Goal: Task Accomplishment & Management: Manage account settings

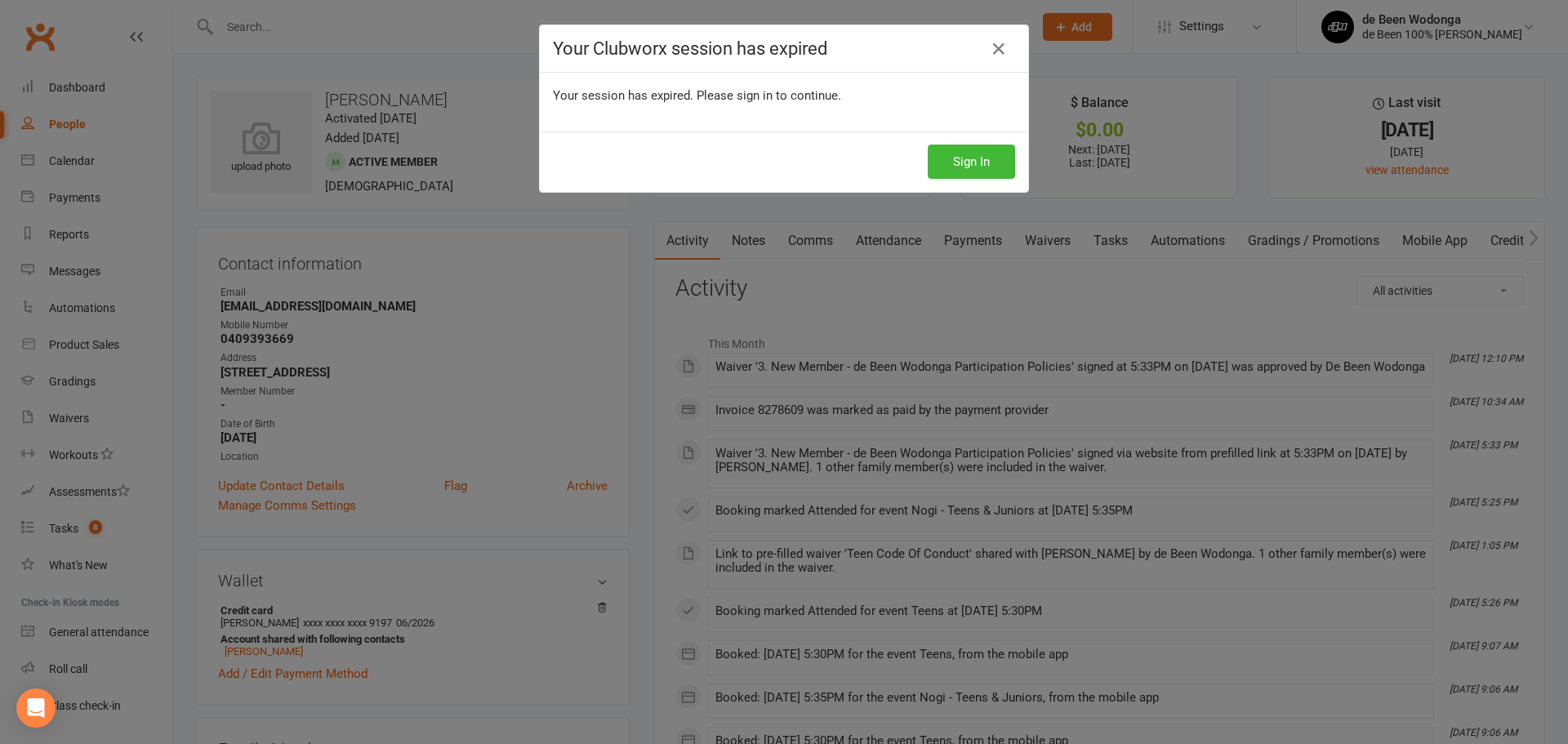
click at [977, 141] on div "Sign In" at bounding box center [784, 161] width 488 height 61
click at [977, 148] on button "Sign In" at bounding box center [971, 161] width 87 height 34
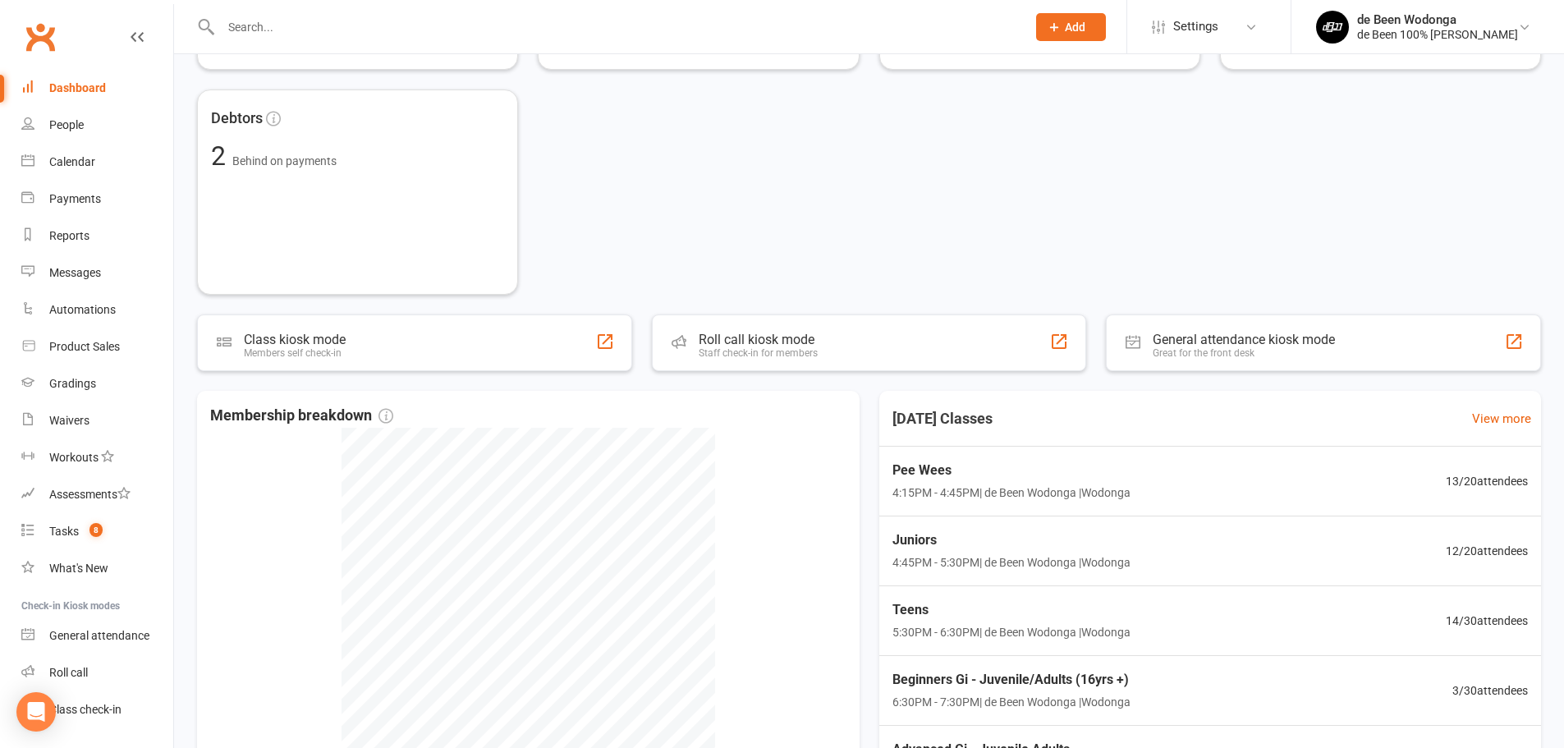
scroll to position [328, 0]
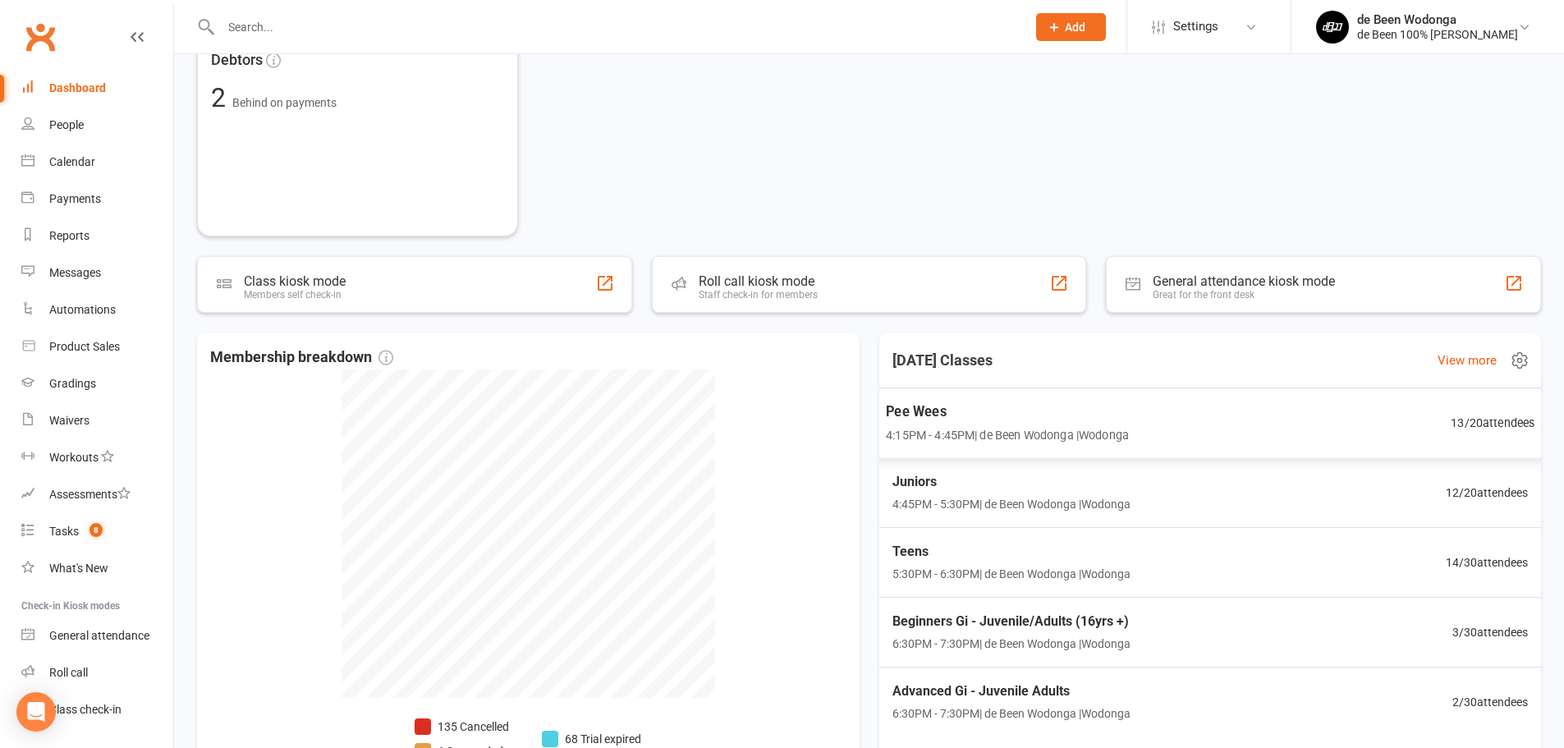
click at [1473, 419] on span "13 / 20 attendees" at bounding box center [1493, 422] width 84 height 19
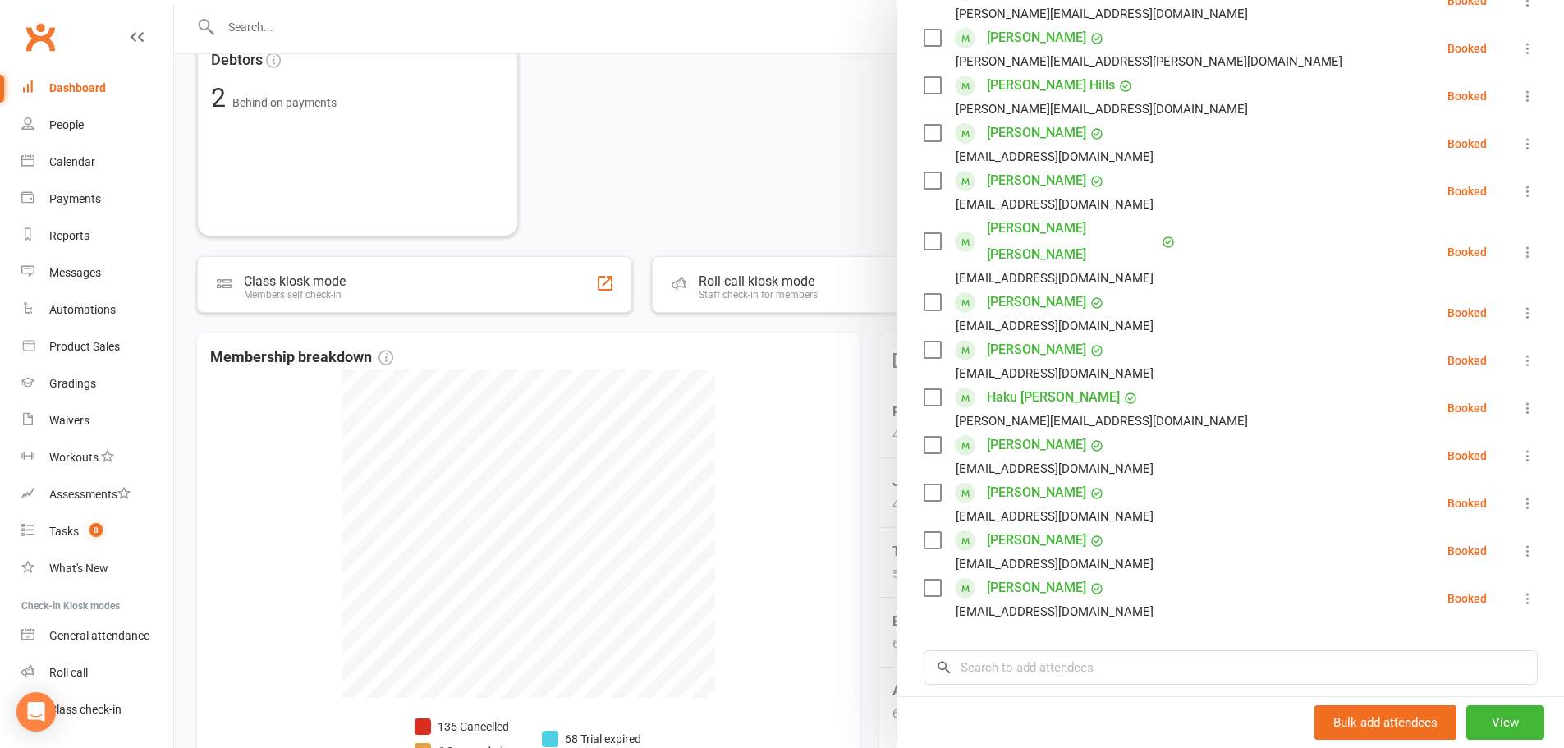
click at [833, 188] on div at bounding box center [869, 374] width 1390 height 748
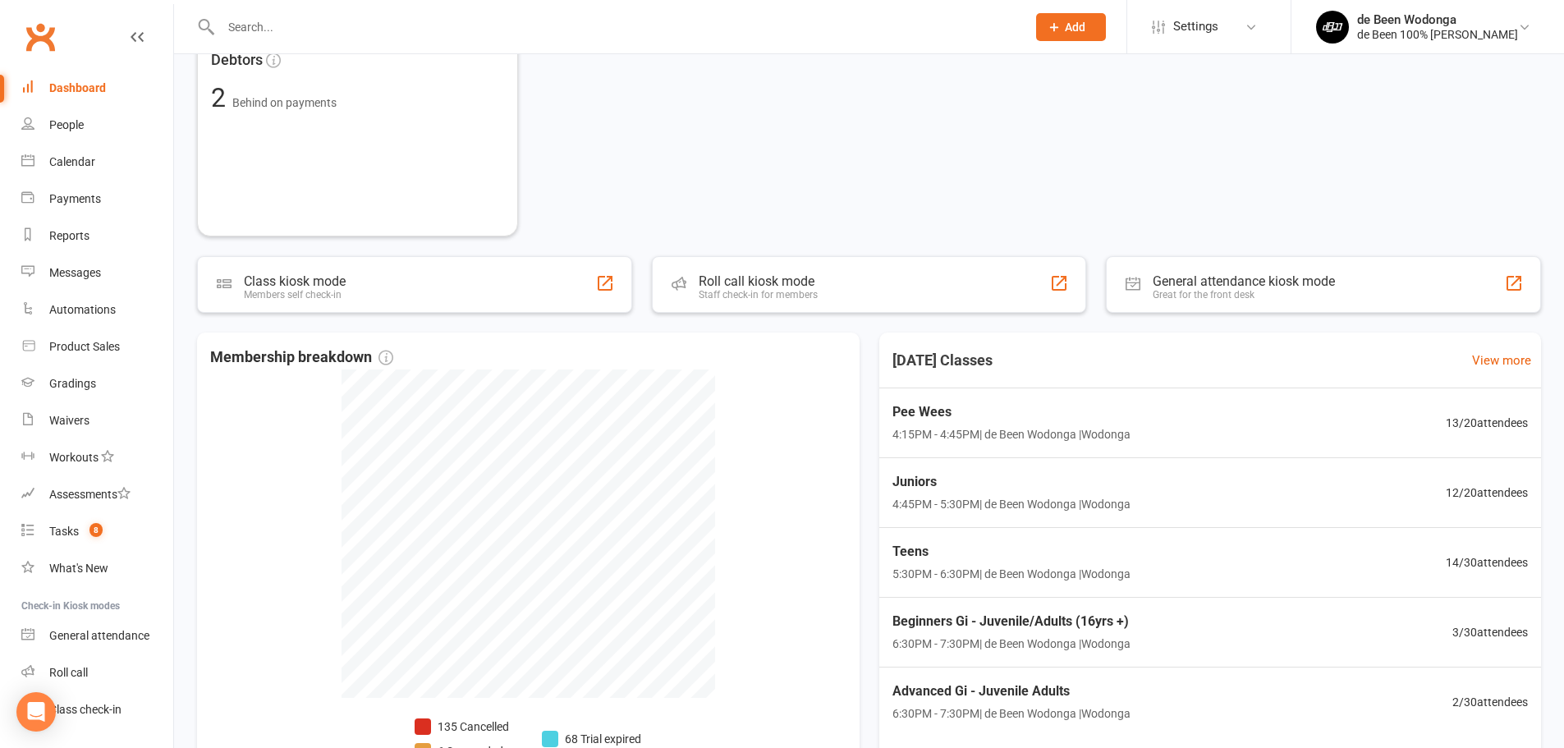
click at [76, 97] on link "Dashboard" at bounding box center [97, 88] width 152 height 37
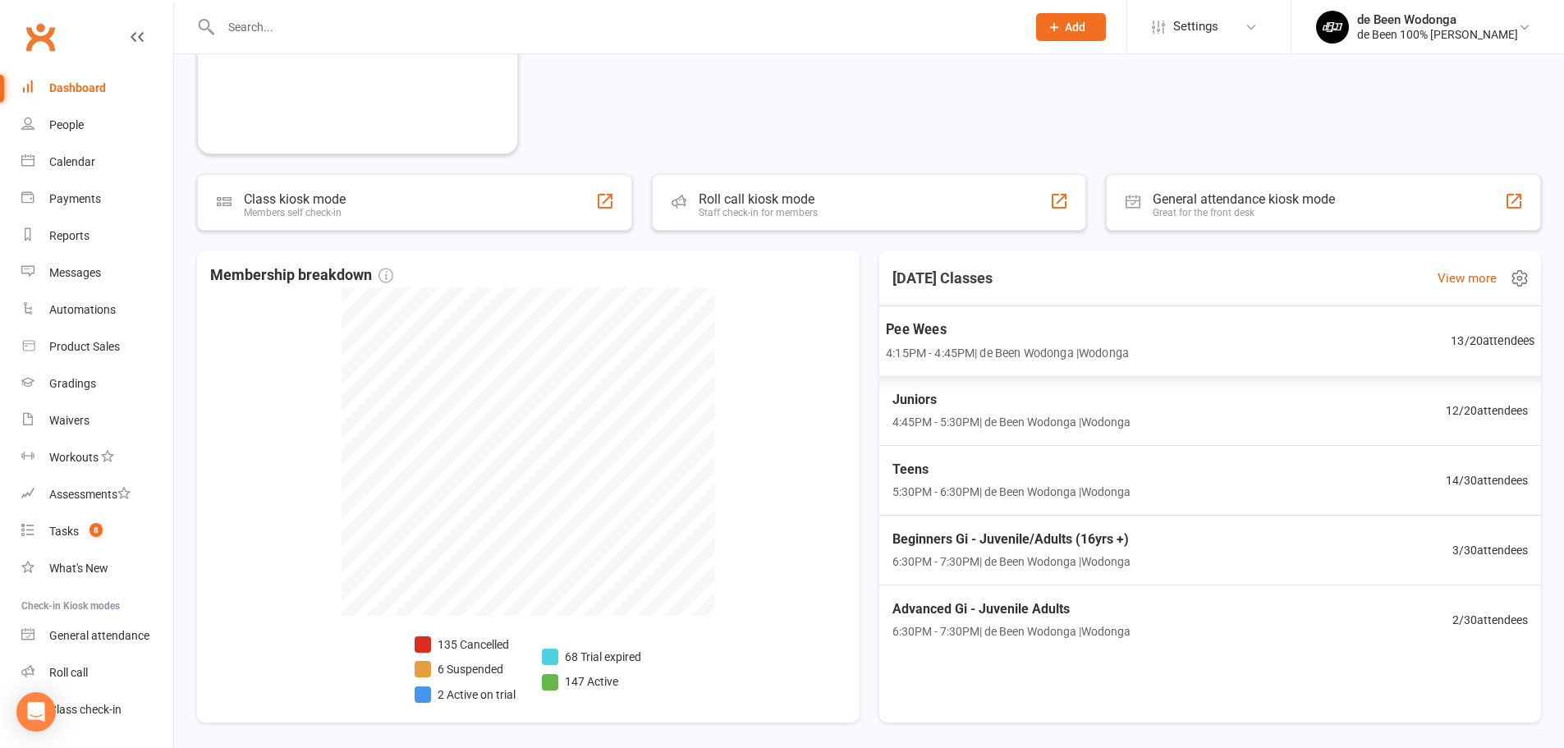
click at [1476, 345] on span "13 / 20 attendees" at bounding box center [1493, 340] width 84 height 19
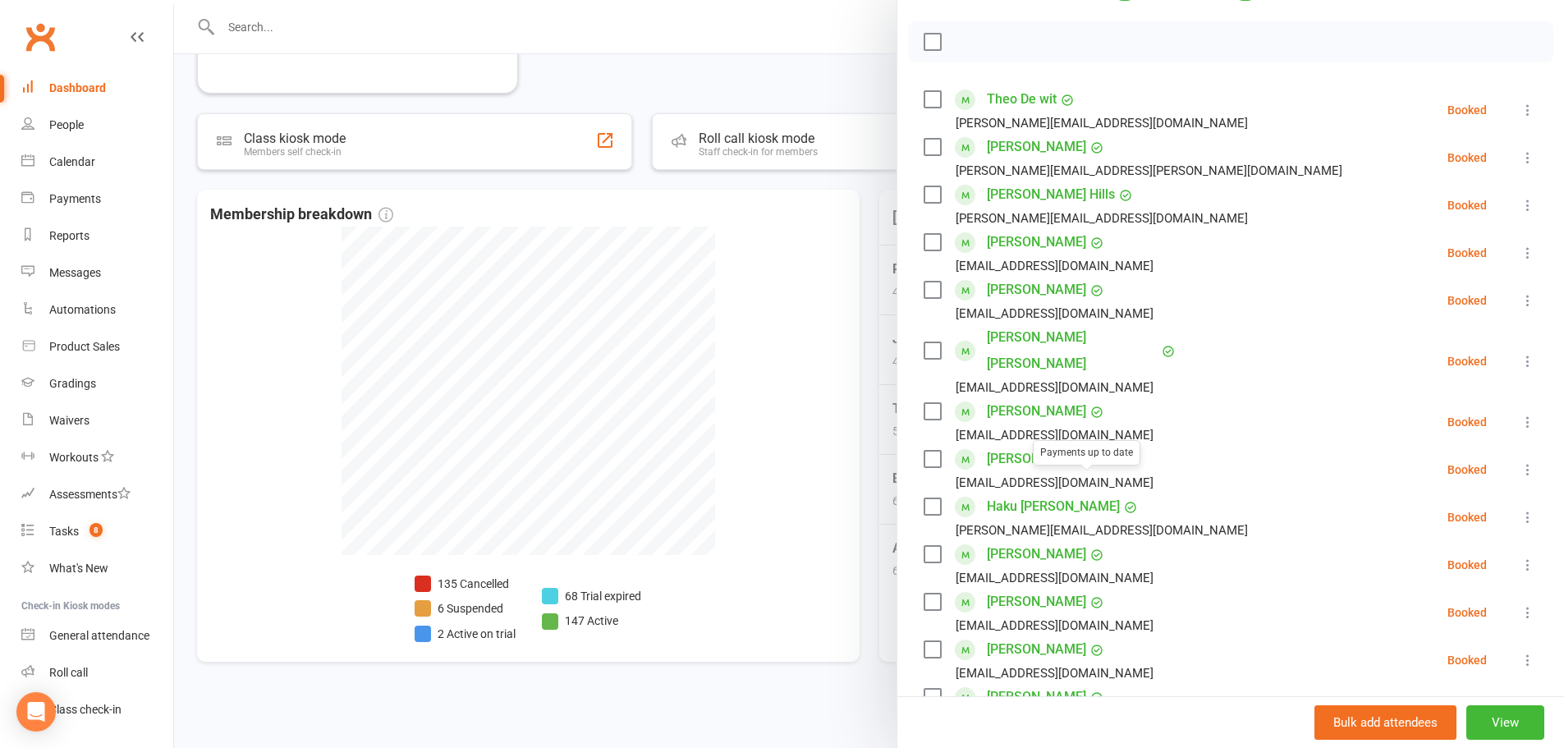
scroll to position [246, 0]
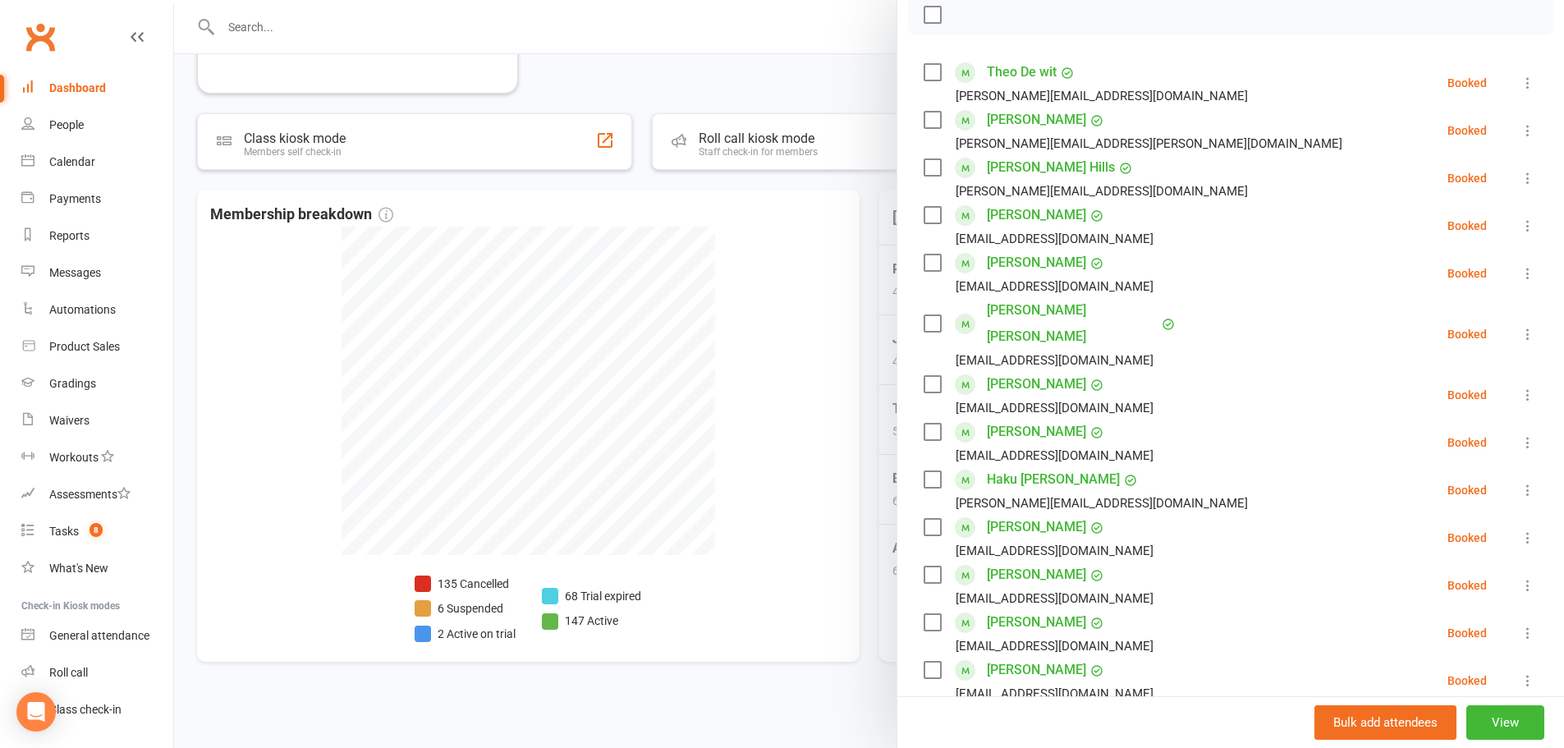
click at [857, 81] on div at bounding box center [869, 374] width 1390 height 748
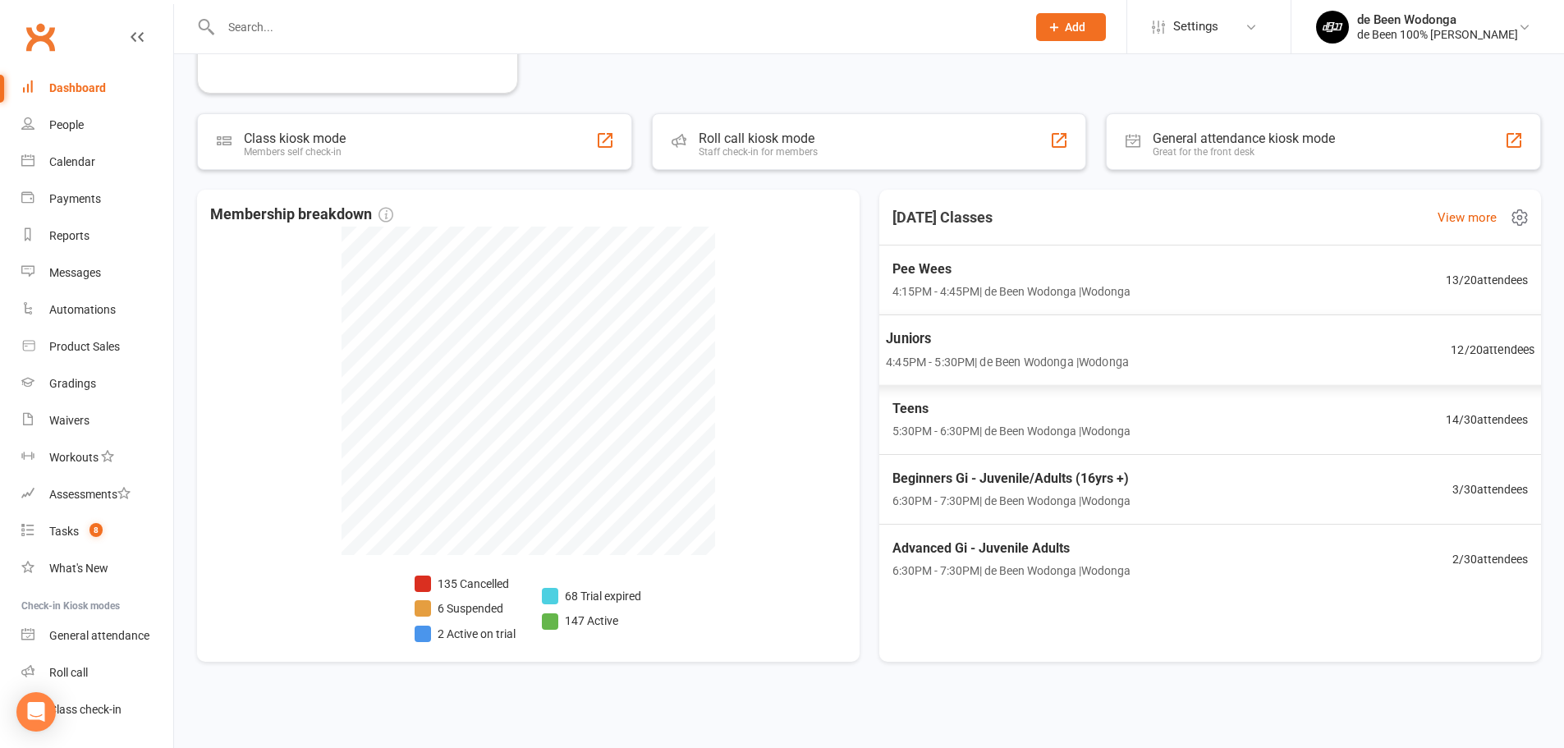
click at [1022, 349] on span "Juniors" at bounding box center [1007, 338] width 243 height 21
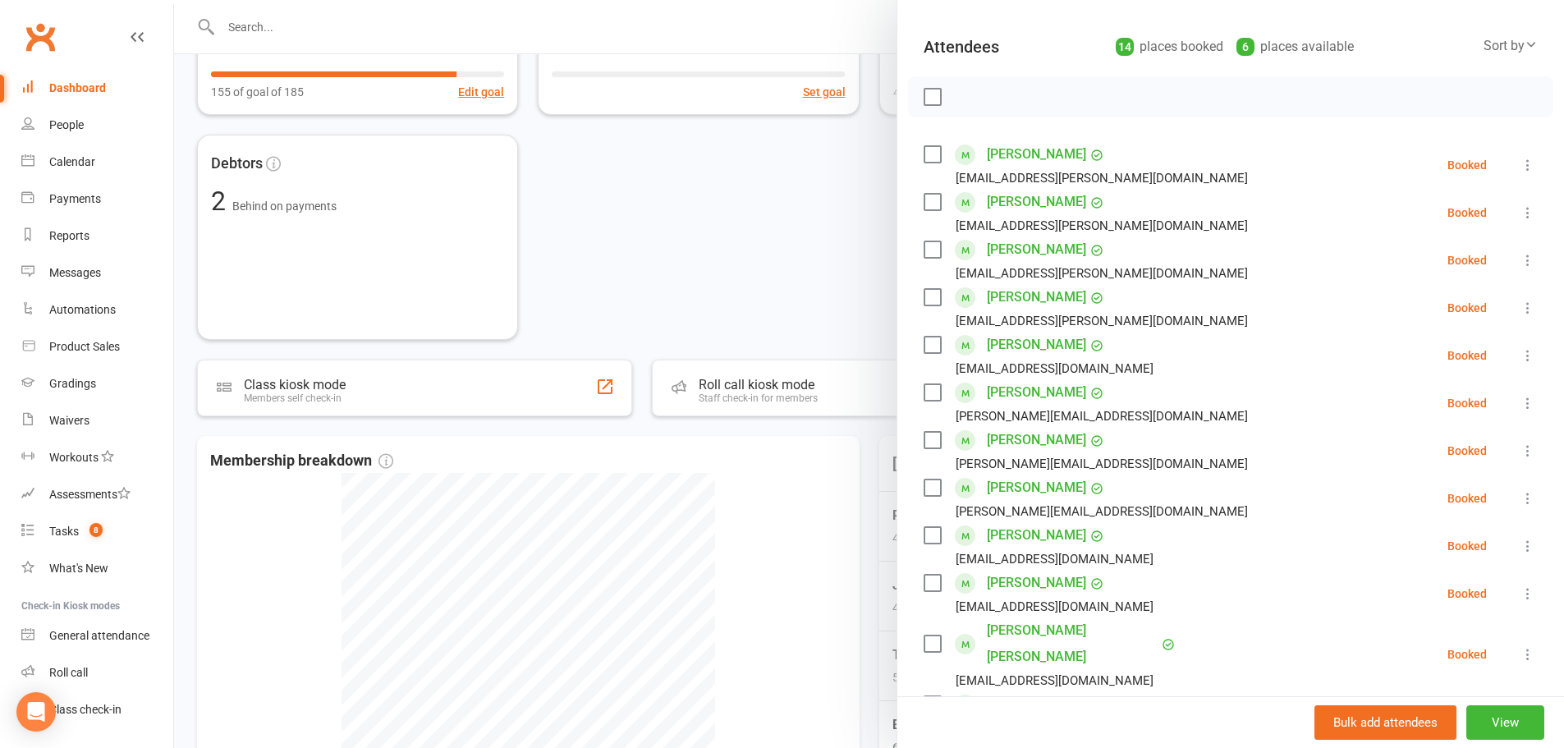
scroll to position [0, 0]
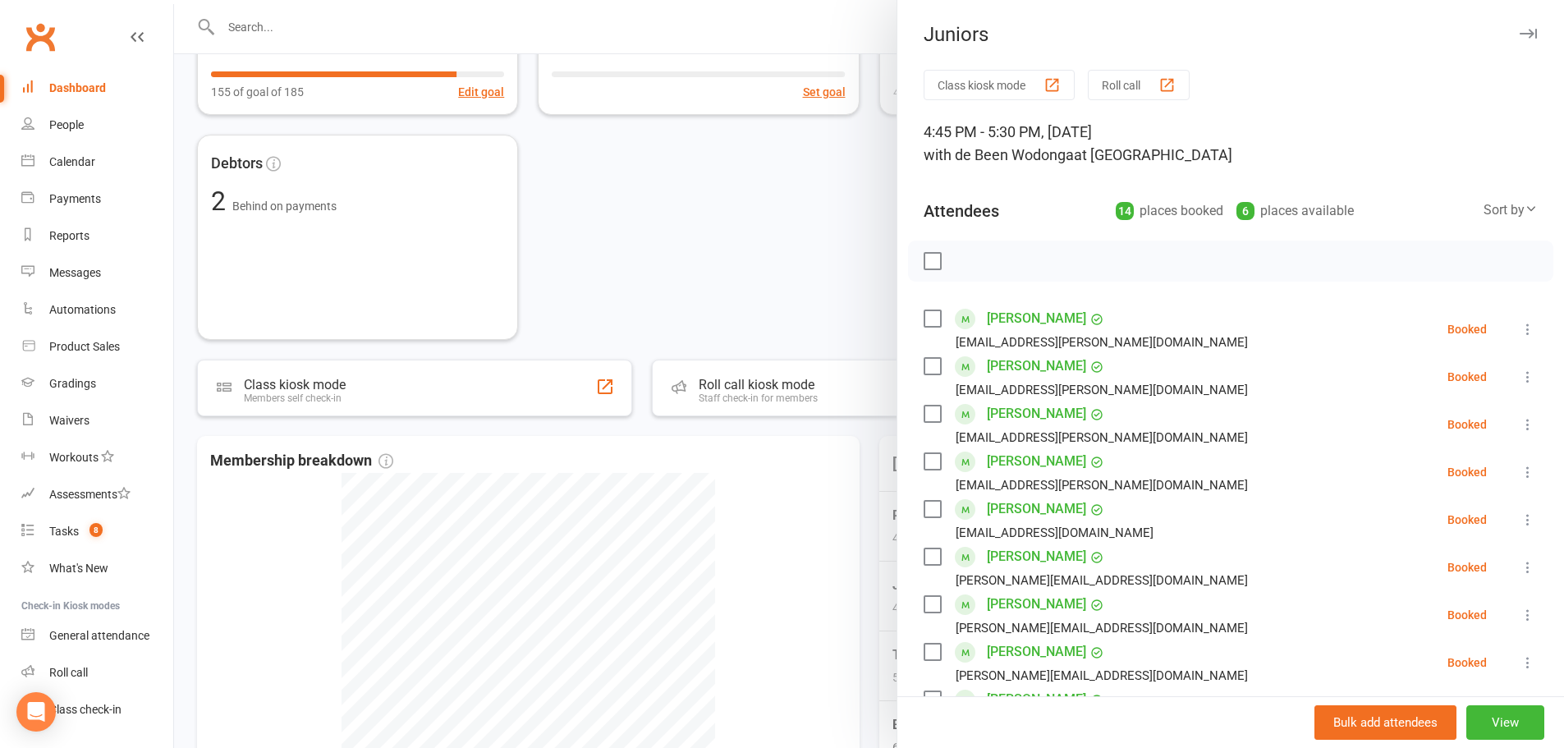
click at [750, 188] on div at bounding box center [869, 374] width 1390 height 748
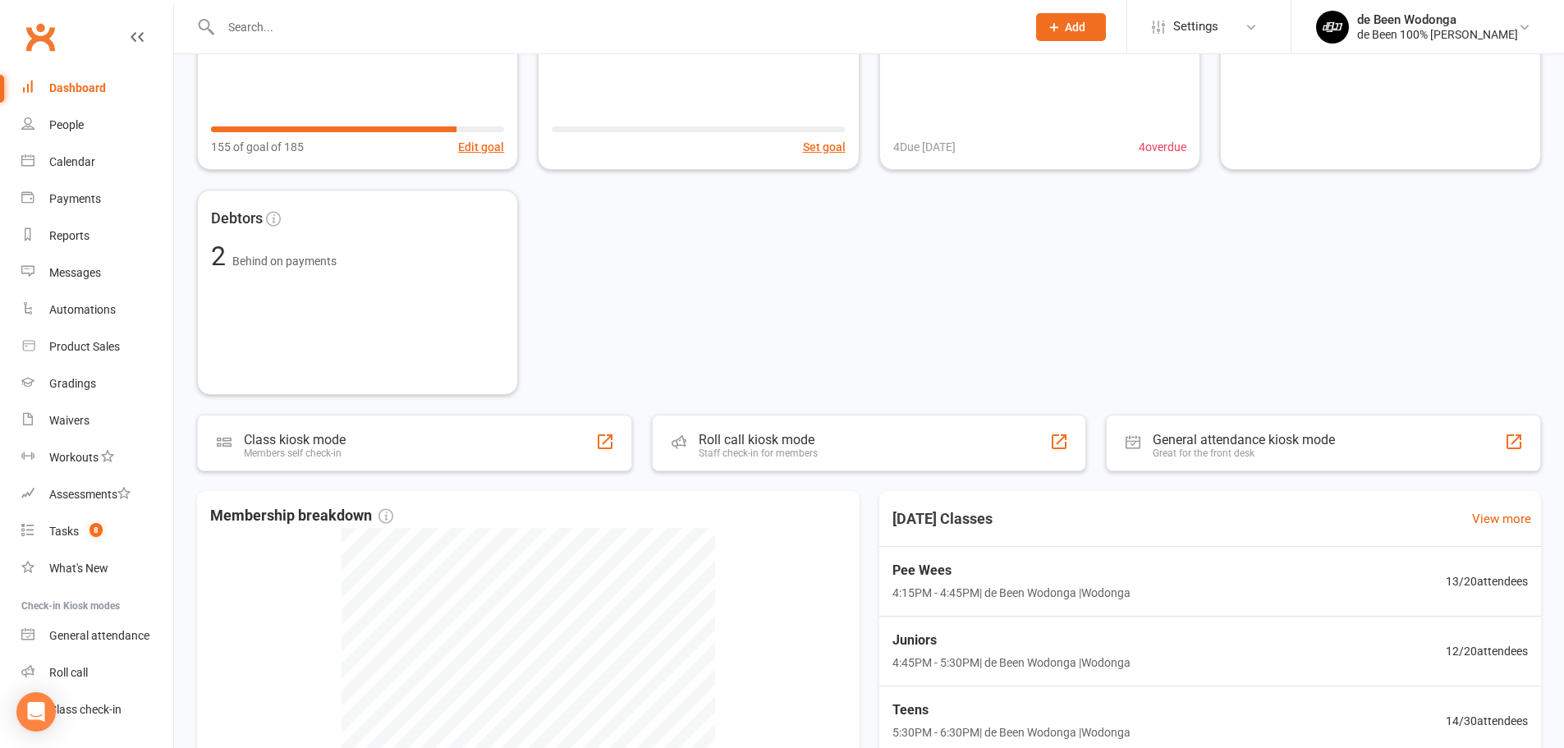
scroll to position [246, 0]
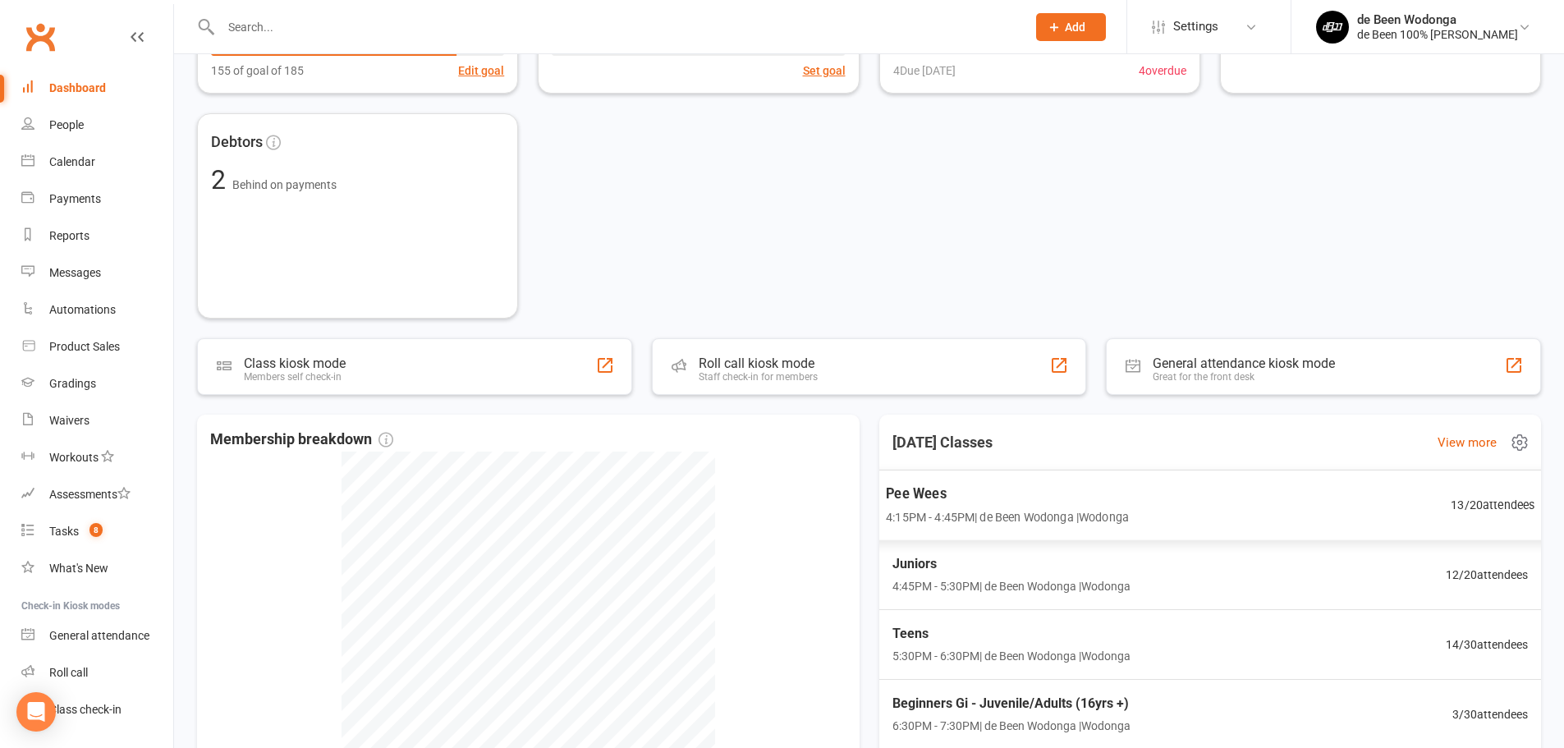
click at [1493, 502] on span "13 / 20 attendees" at bounding box center [1493, 504] width 84 height 19
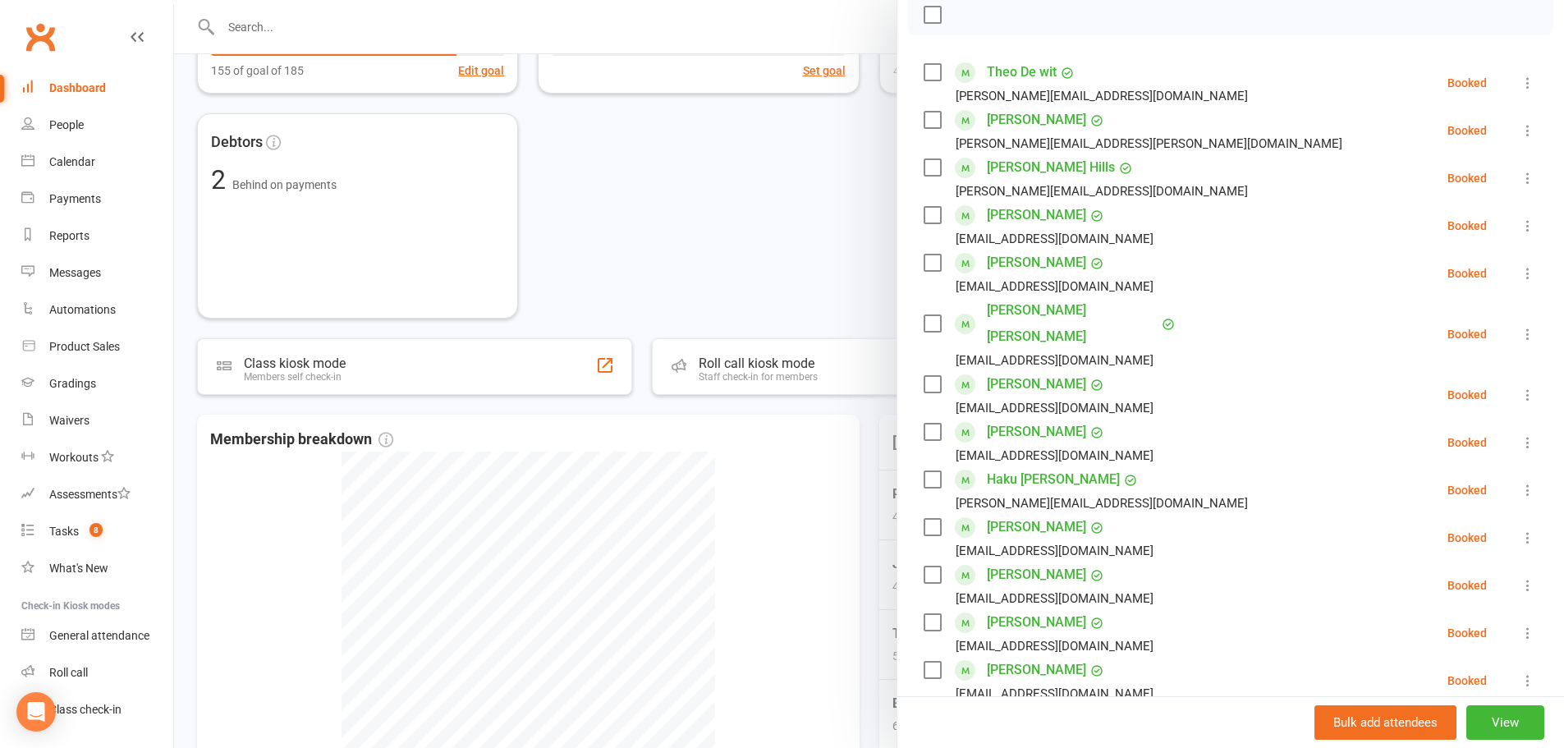
click at [1520, 326] on icon at bounding box center [1528, 334] width 16 height 16
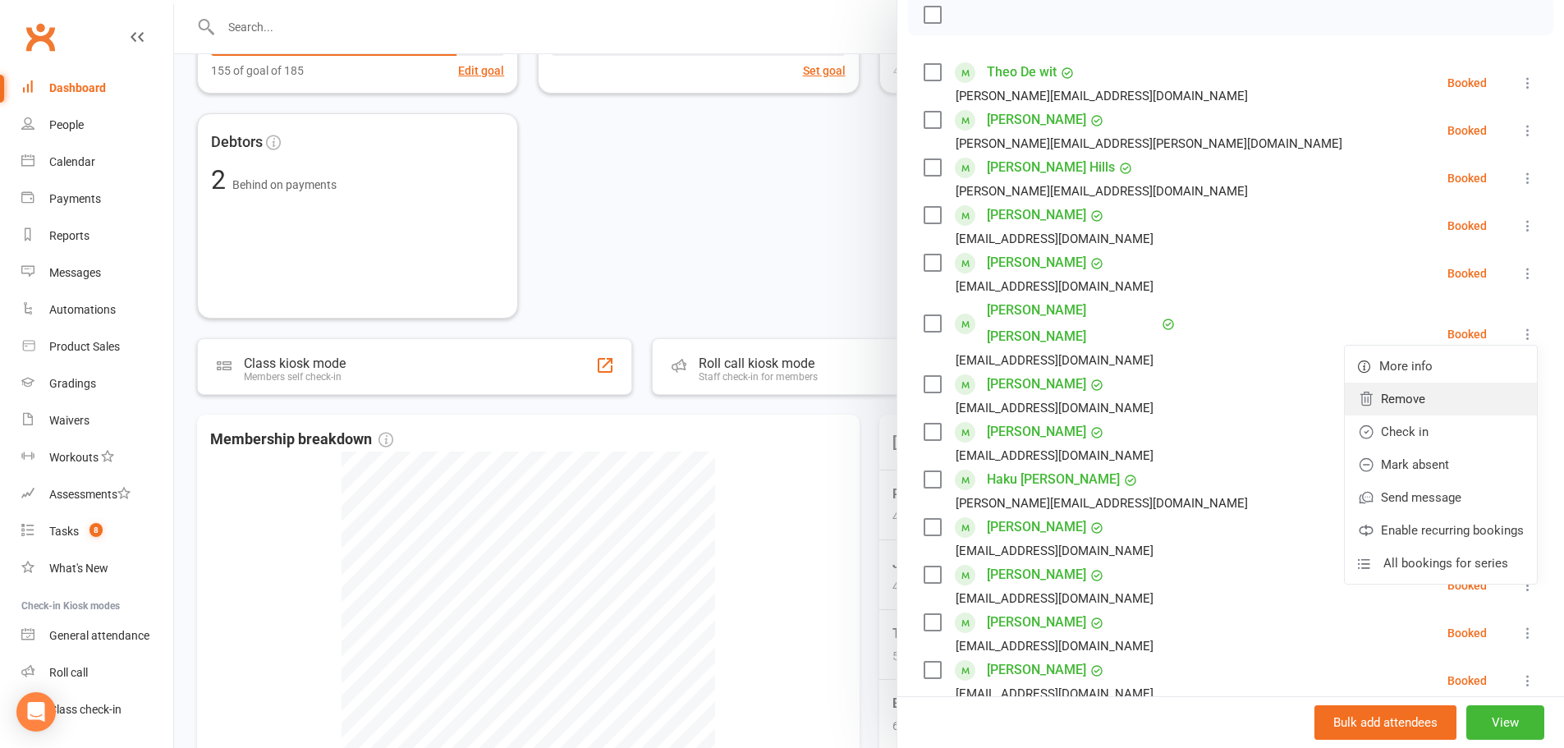
click at [1390, 384] on link "Remove" at bounding box center [1441, 399] width 192 height 33
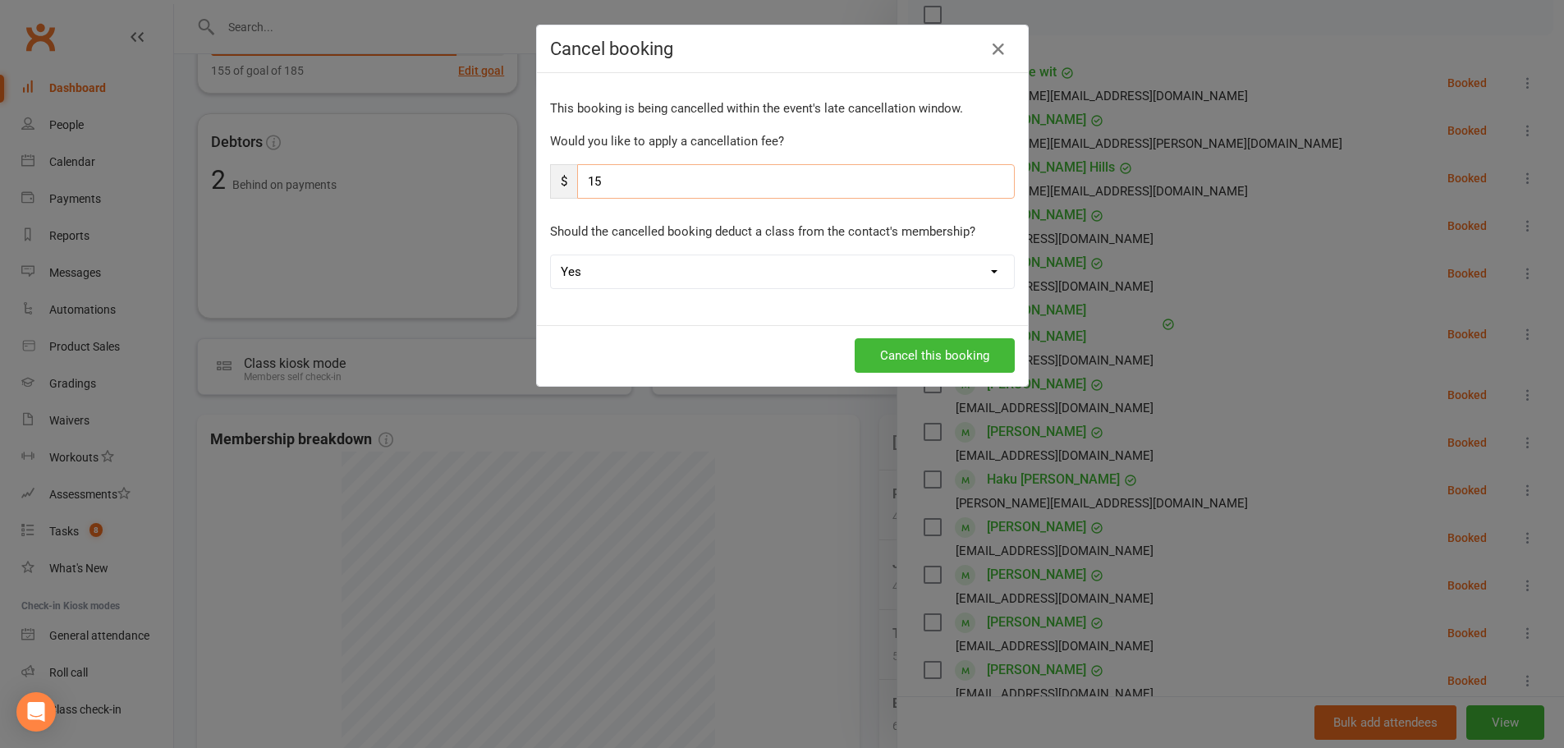
drag, startPoint x: 613, startPoint y: 178, endPoint x: 584, endPoint y: 181, distance: 28.8
click at [584, 181] on input "15" at bounding box center [796, 181] width 438 height 34
type input "0"
click at [685, 264] on select "Yes No" at bounding box center [782, 271] width 463 height 33
select select "1"
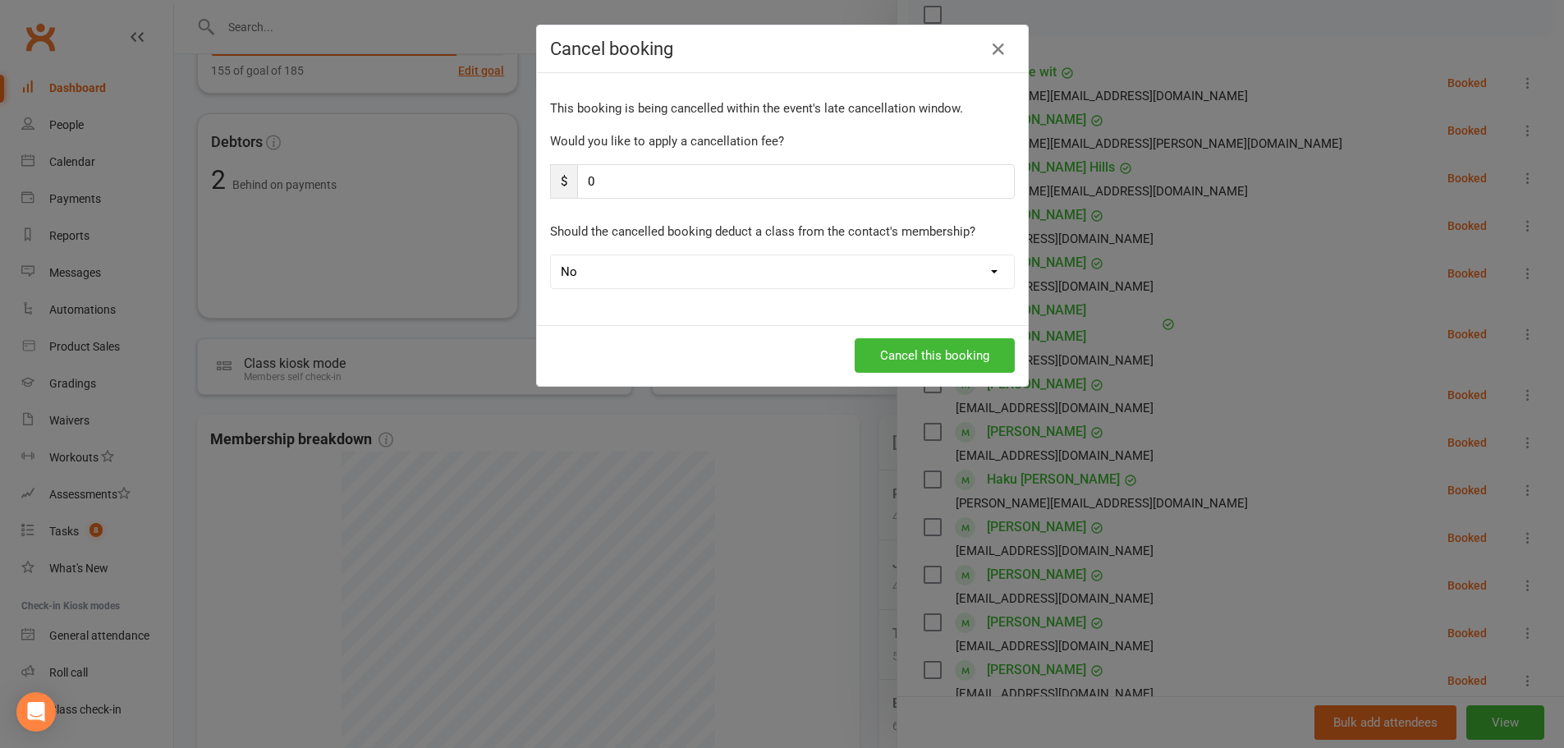
click at [551, 255] on select "Yes No" at bounding box center [782, 271] width 463 height 33
click at [912, 353] on button "Cancel this booking" at bounding box center [935, 355] width 160 height 34
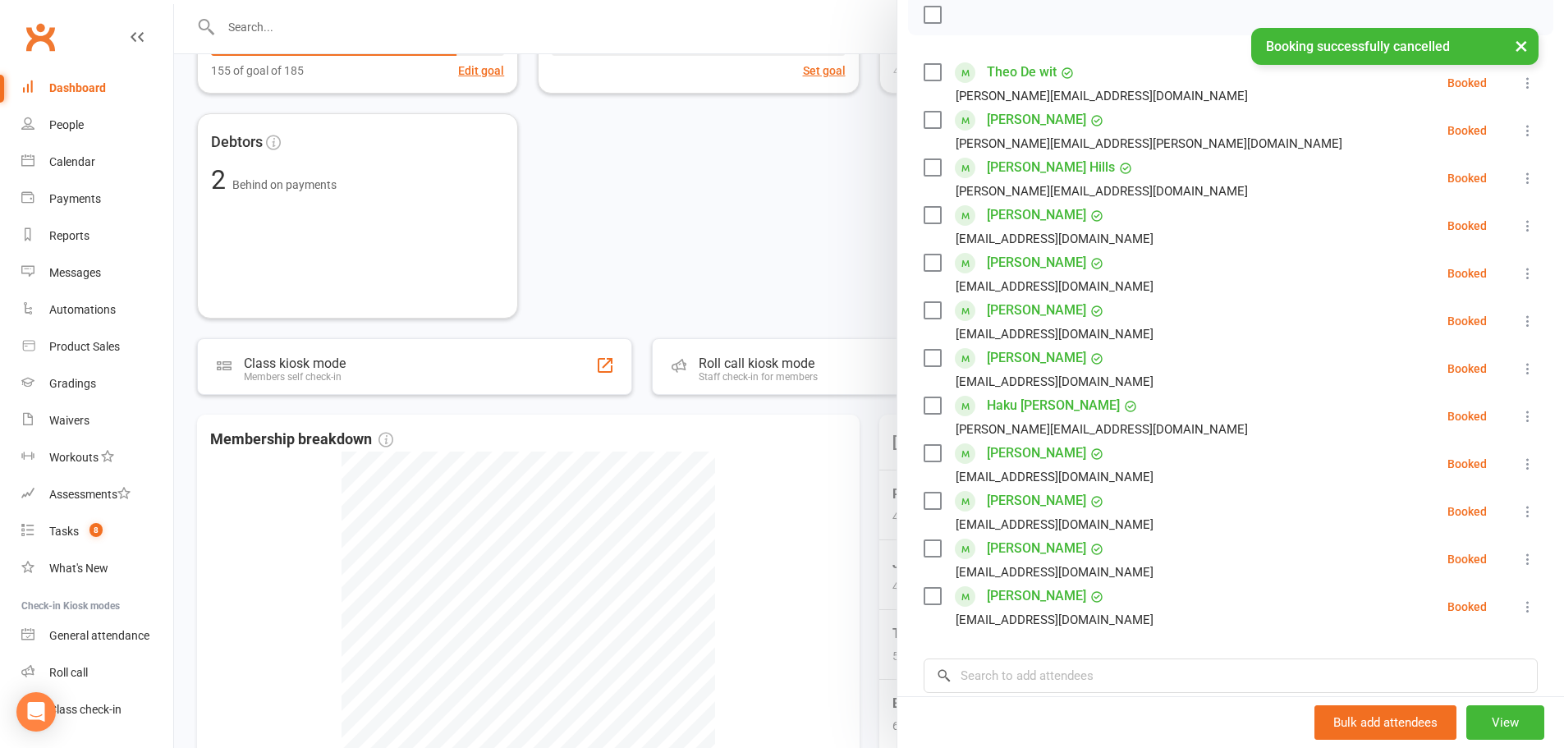
click at [1520, 321] on icon at bounding box center [1528, 321] width 16 height 16
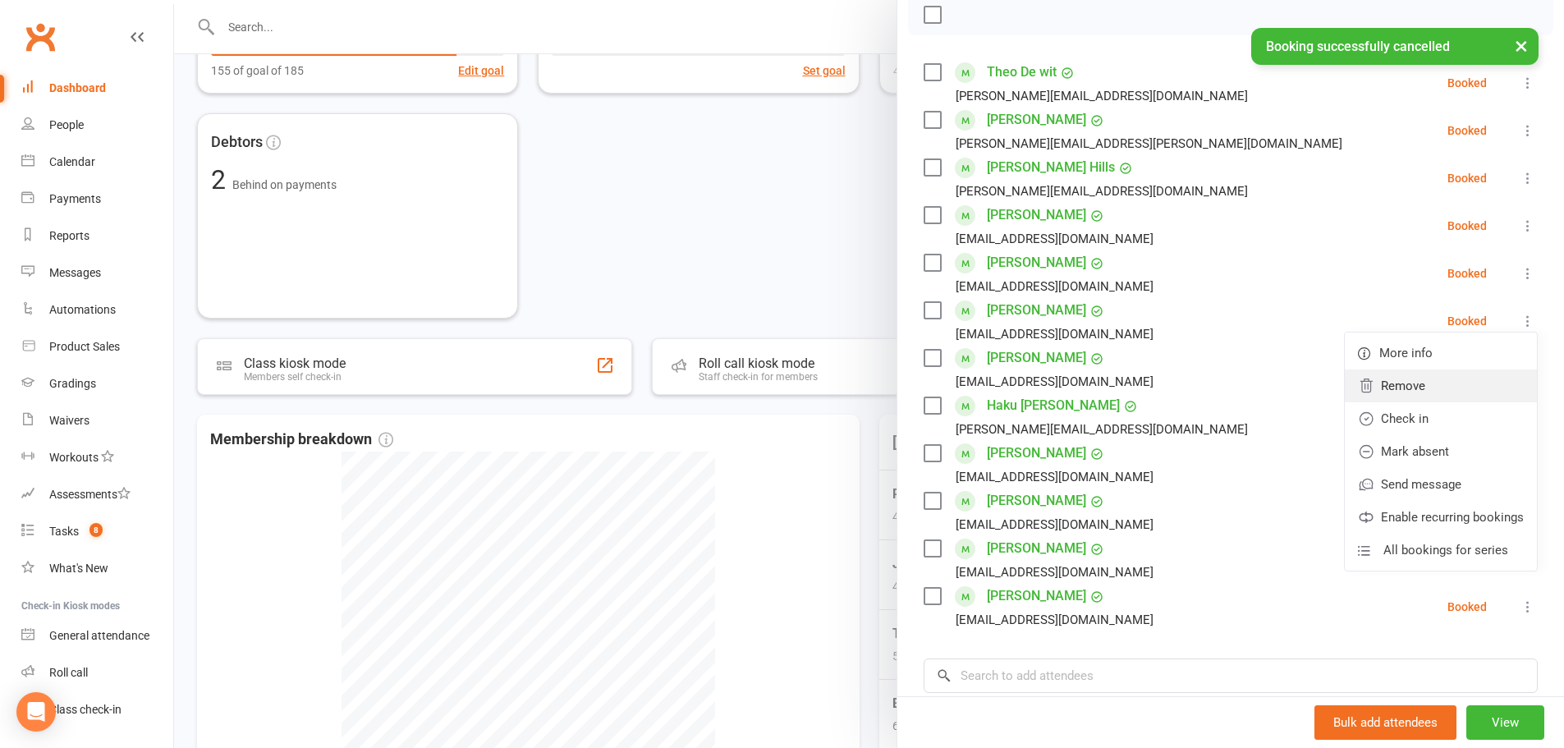
click at [1368, 384] on link "Remove" at bounding box center [1441, 386] width 192 height 33
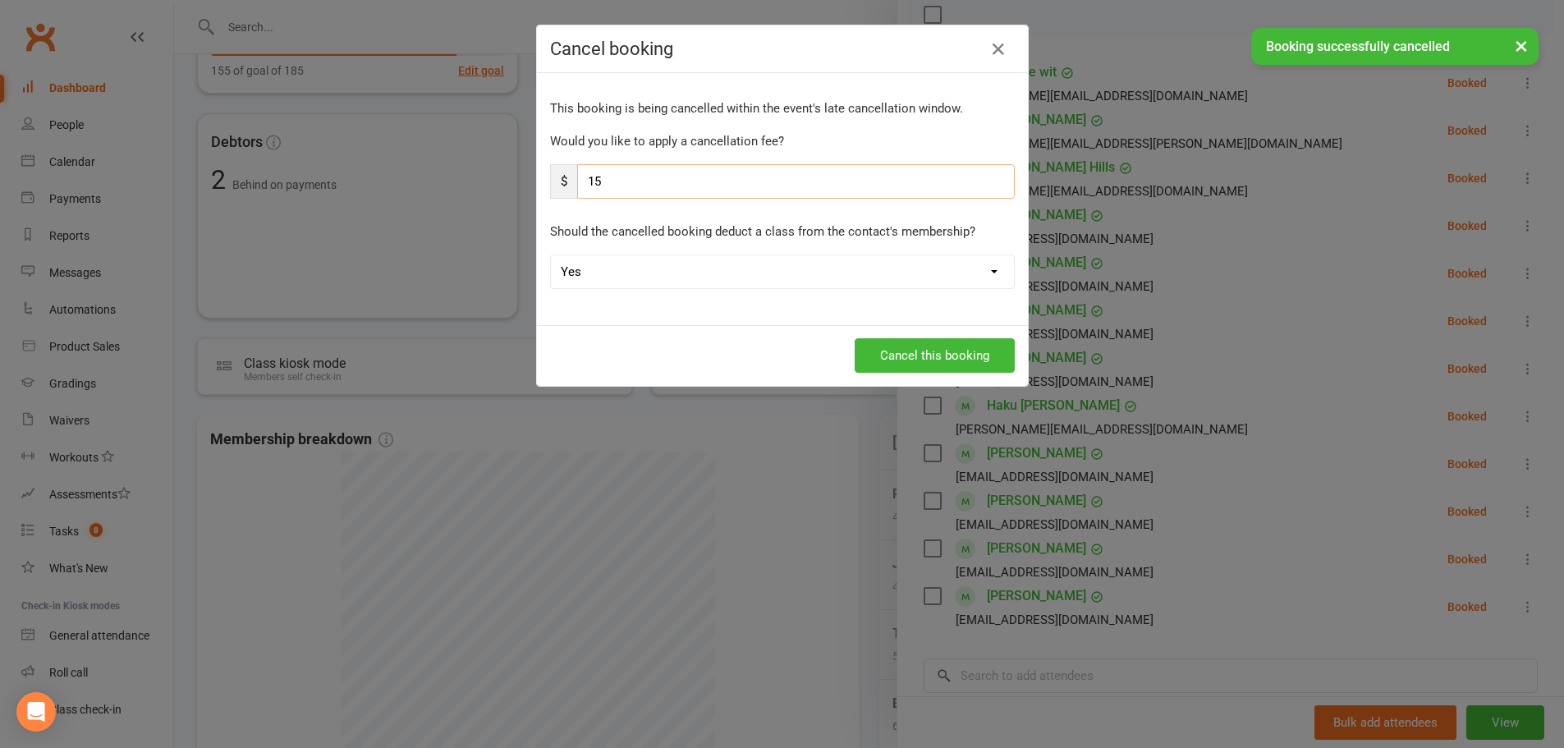
click at [641, 181] on input "15" at bounding box center [796, 181] width 438 height 34
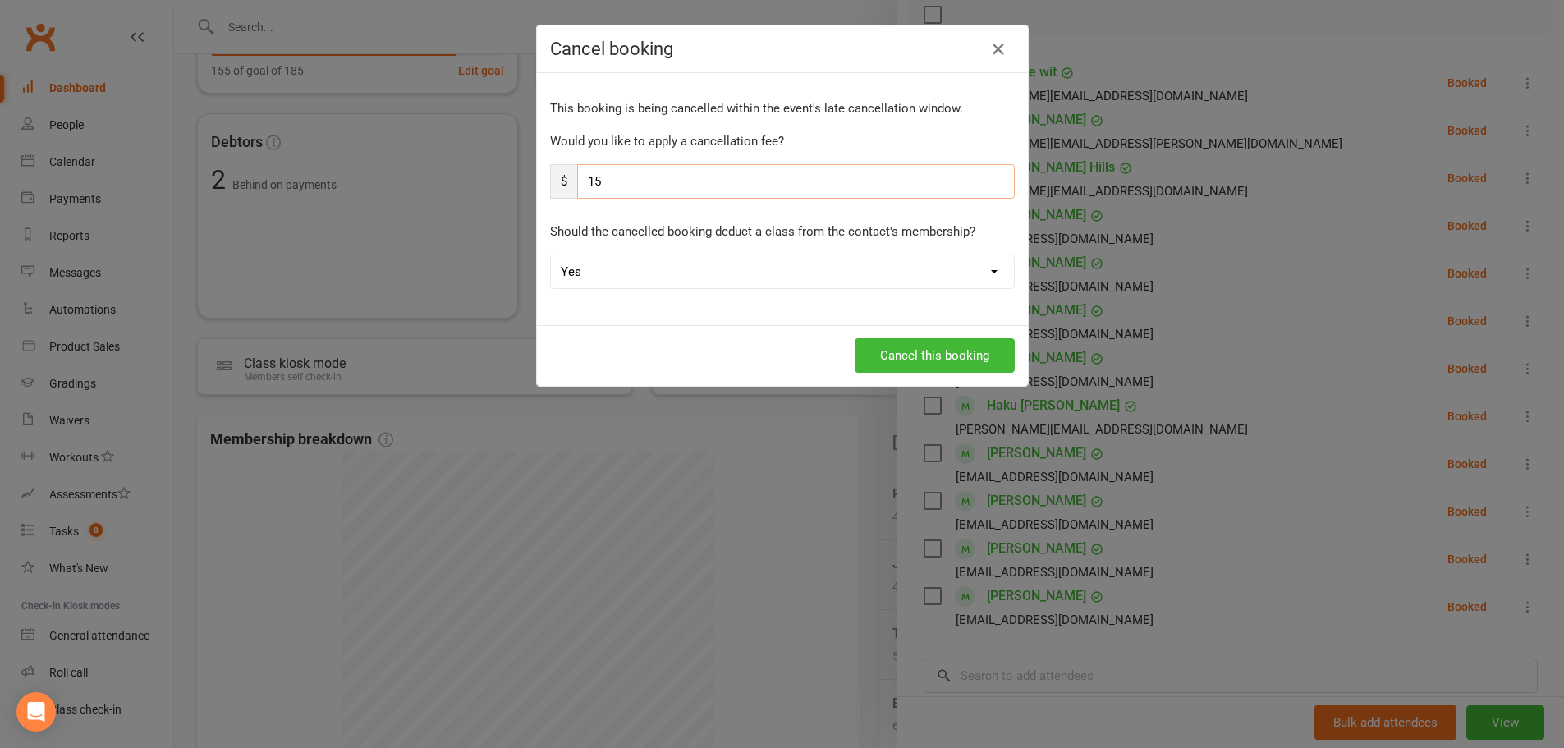
type input "1"
type input "0"
click at [583, 271] on select "Yes No" at bounding box center [782, 271] width 463 height 33
select select "1"
click at [551, 255] on select "Yes No" at bounding box center [782, 271] width 463 height 33
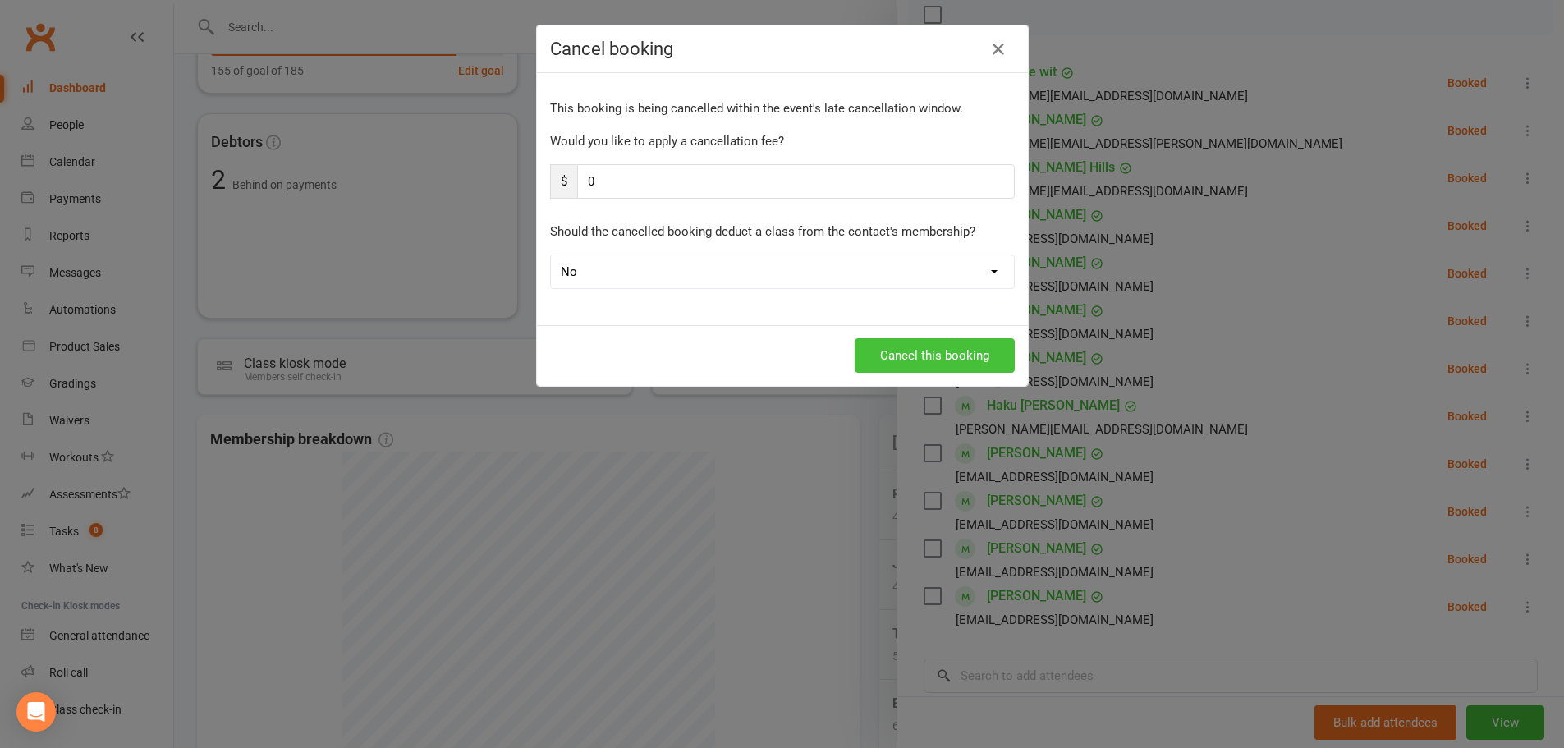
click at [937, 367] on button "Cancel this booking" at bounding box center [935, 355] width 160 height 34
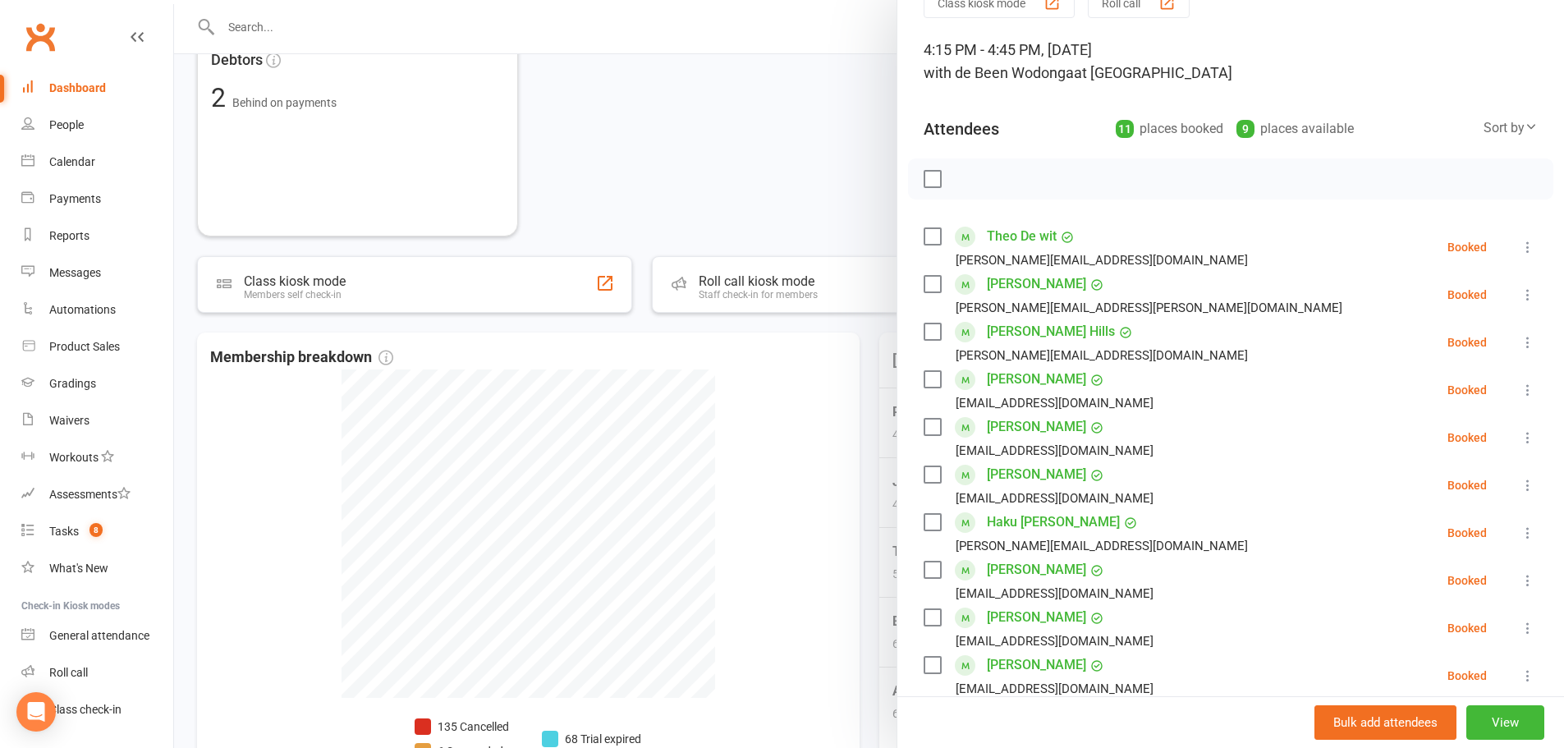
scroll to position [164, 0]
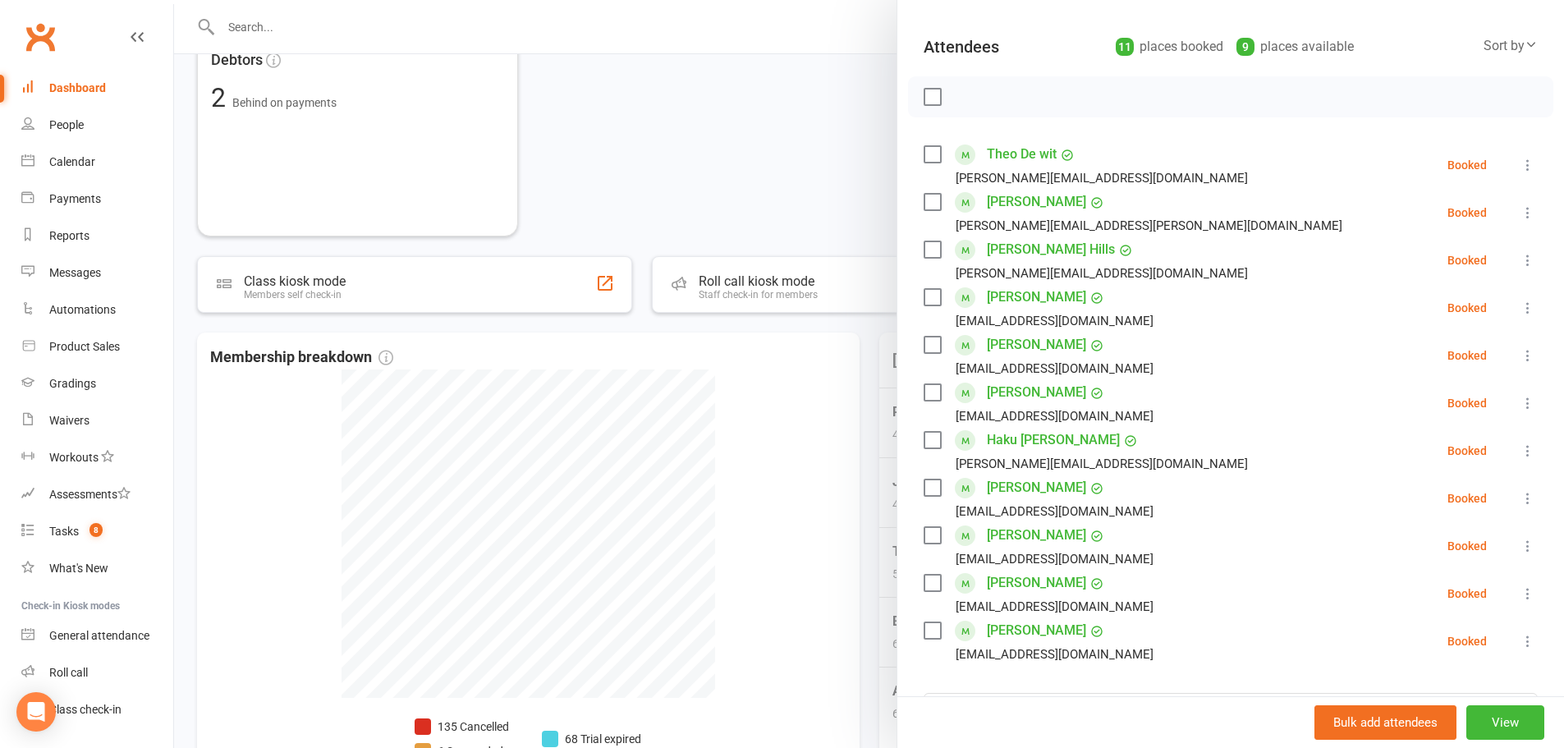
click at [800, 158] on div at bounding box center [869, 374] width 1390 height 748
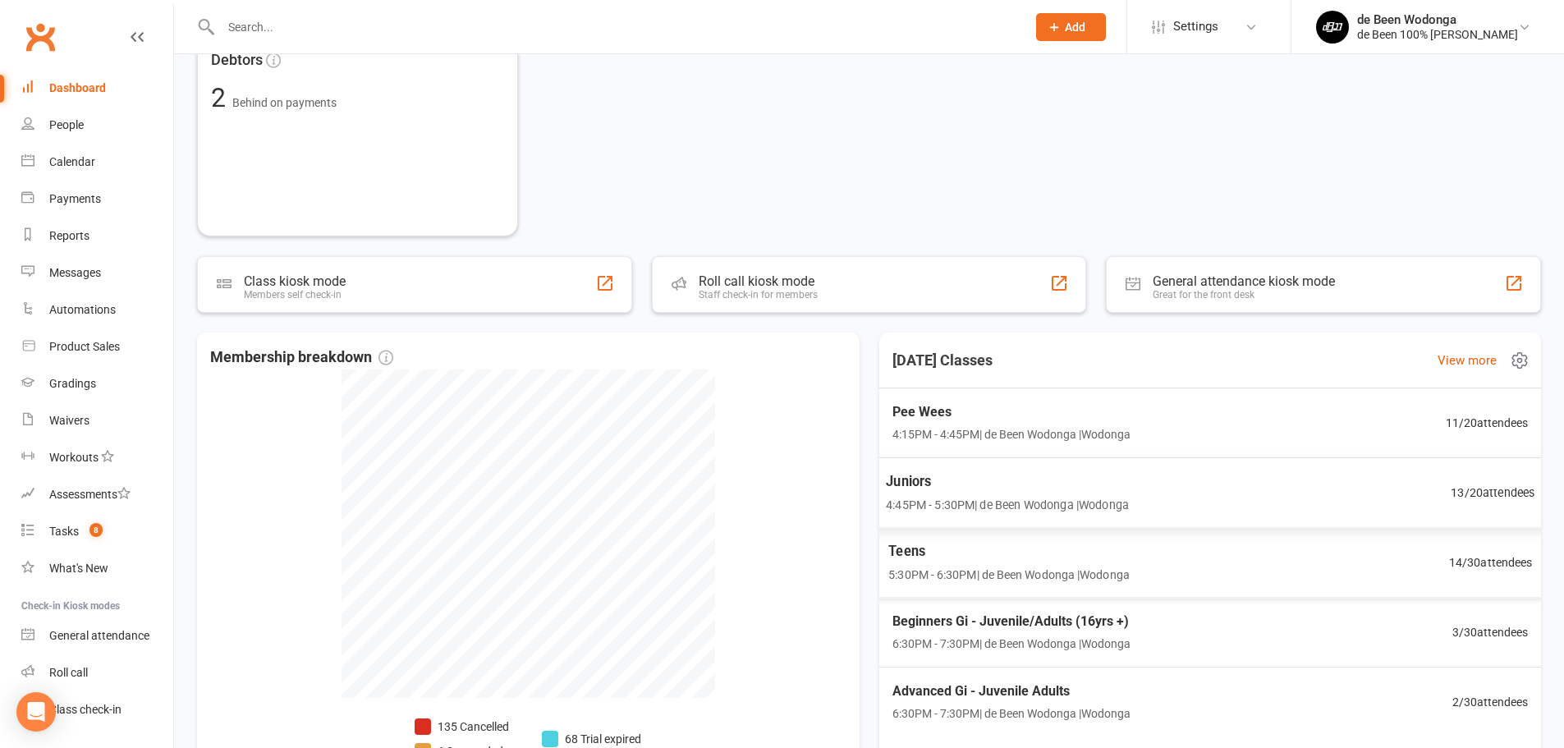
click at [924, 500] on span "4:45PM - 5:30PM | de Been Wodonga | [GEOGRAPHIC_DATA]" at bounding box center [1007, 504] width 243 height 19
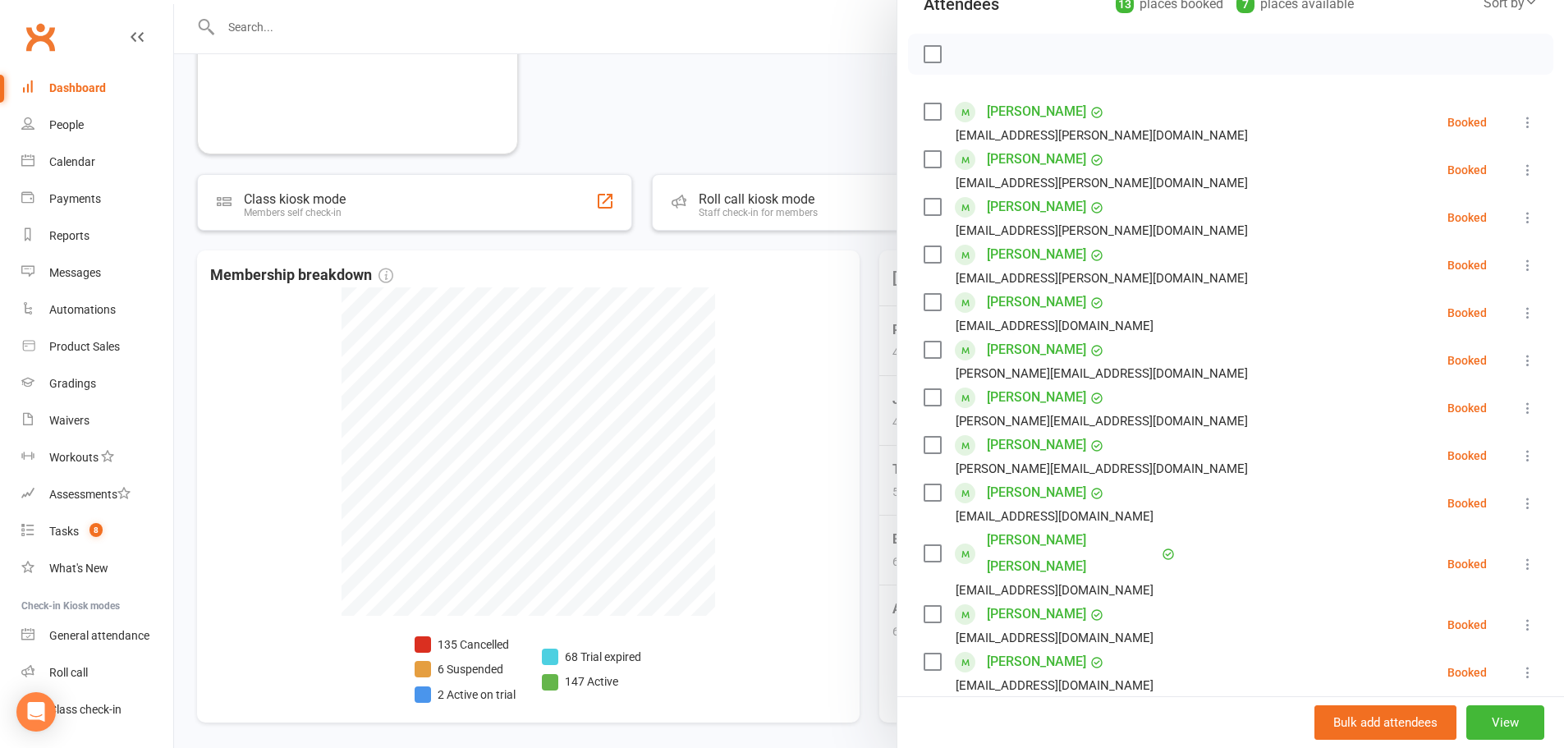
scroll to position [246, 0]
